Goal: Use online tool/utility: Use online tool/utility

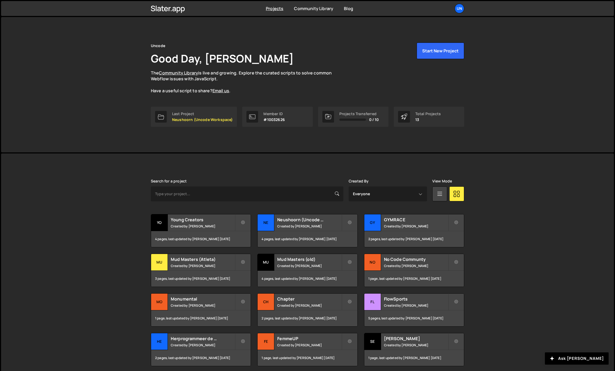
click at [117, 192] on div "[PERSON_NAME] is designed for desktop use. Please use a larger screen to access…" at bounding box center [307, 280] width 613 height 254
click at [292, 218] on h2 "Neushoorn (Uncode Workspace)" at bounding box center [309, 220] width 64 height 6
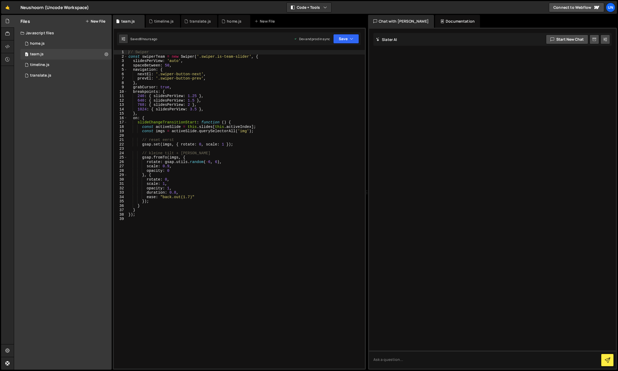
click at [180, 140] on div "// Swiper const swiperTeam = new Swiper ( '.swiper.is-team-slider' , { slidesPe…" at bounding box center [245, 213] width 237 height 327
click at [207, 195] on div "// Swiper const swiperTeam = new Swiper ( '.swiper.is-team-slider' , { slidesPe…" at bounding box center [245, 213] width 237 height 327
type textarea "duration: 0.8,"
click at [233, 22] on div "home.js" at bounding box center [234, 21] width 15 height 5
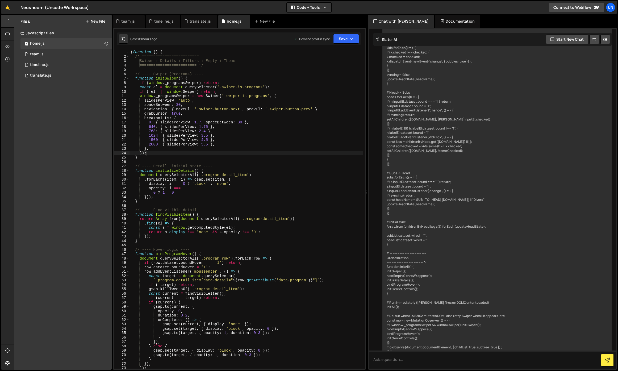
scroll to position [3749, 0]
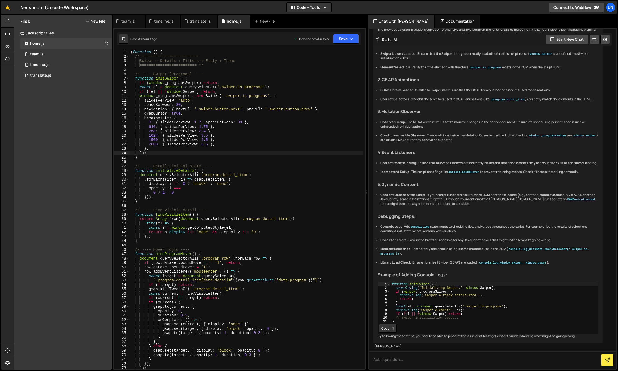
type textarea "}"
click at [179, 159] on div "( function ( ) { /* ========================= Swiper + Details + Filters + Empt…" at bounding box center [245, 213] width 233 height 327
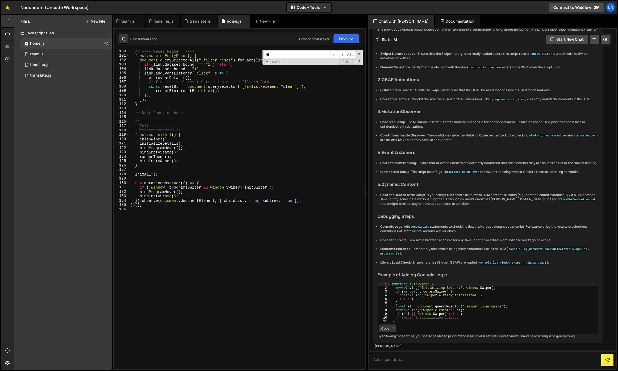
type input "div"
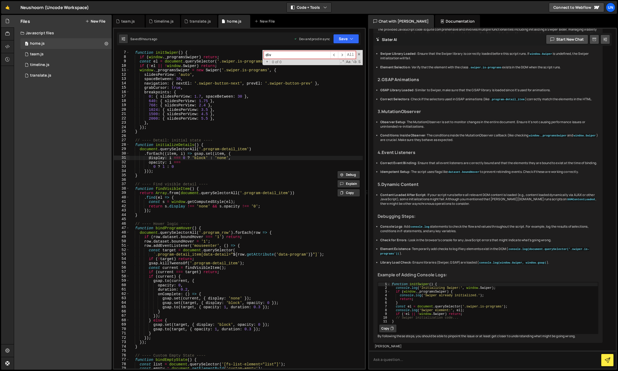
scroll to position [26, 0]
